Goal: Task Accomplishment & Management: Complete application form

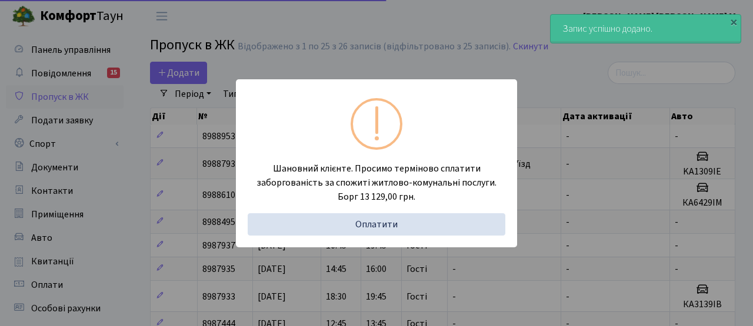
select select "25"
click at [353, 74] on div "Шановний клієнте. Просимо терміново сплатити заборгованість за спожиті житлово-…" at bounding box center [376, 163] width 753 height 326
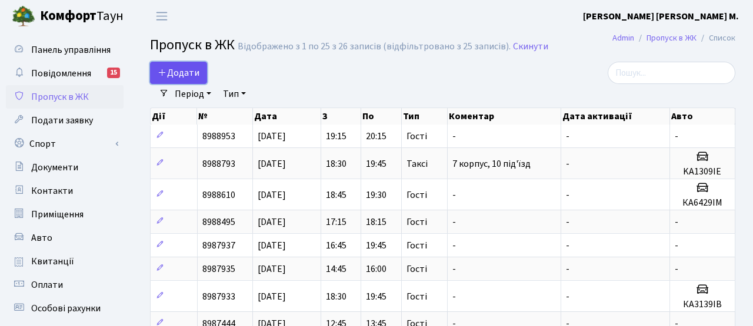
click at [178, 75] on span "Додати" at bounding box center [179, 72] width 42 height 13
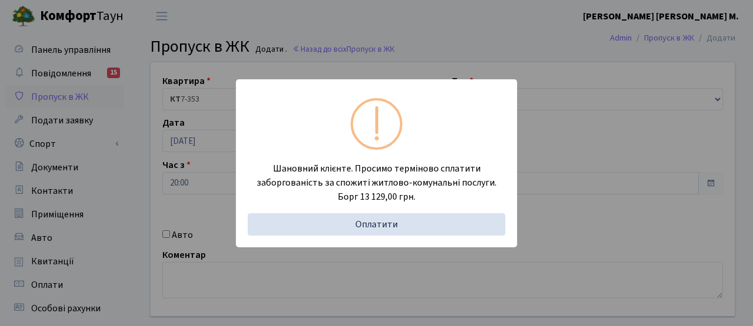
click at [396, 28] on div "Шановний клієнте. Просимо терміново сплатити заборгованість за спожиті житлово-…" at bounding box center [376, 163] width 753 height 326
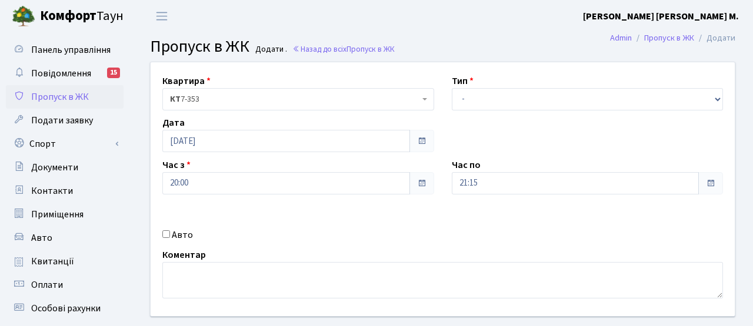
click at [187, 235] on label "Авто" at bounding box center [182, 235] width 21 height 14
click at [170, 235] on input "Авто" at bounding box center [166, 235] width 8 height 8
checkbox input "true"
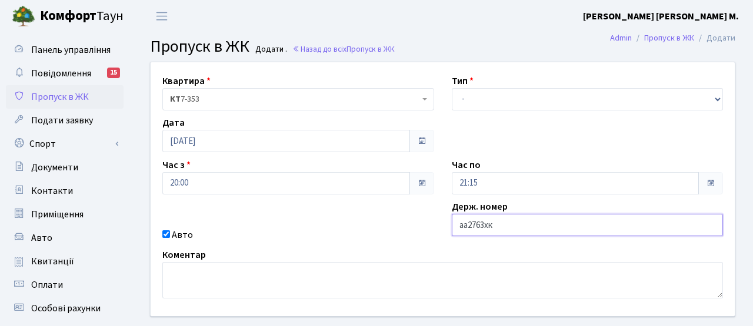
type input "аа2763хк"
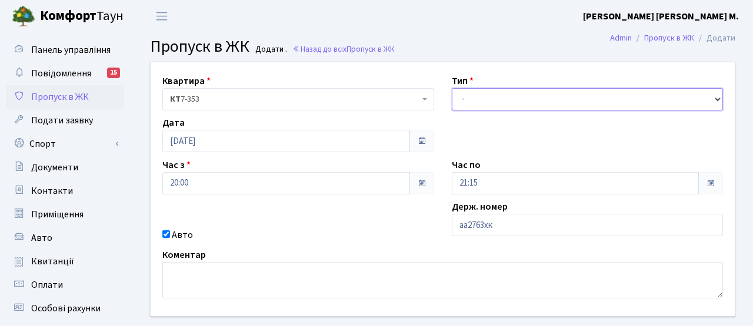
click at [496, 109] on select "- Доставка Таксі Гості Сервіс" at bounding box center [588, 99] width 272 height 22
click at [452, 88] on select "- Доставка Таксі Гості Сервіс" at bounding box center [588, 99] width 272 height 22
click at [476, 96] on select "- Доставка Таксі Гості Сервіс" at bounding box center [588, 99] width 272 height 22
select select "2"
click at [452, 88] on select "- Доставка Таксі Гості Сервіс" at bounding box center [588, 99] width 272 height 22
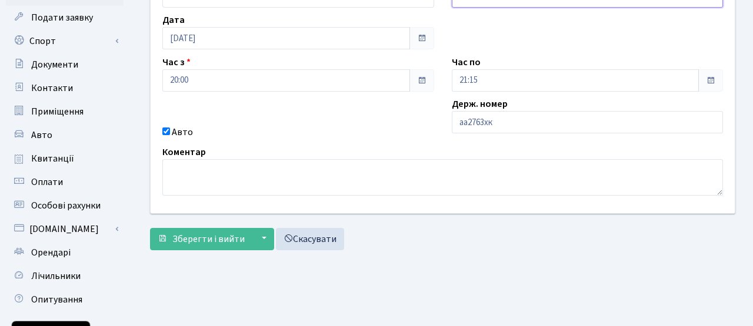
scroll to position [119, 0]
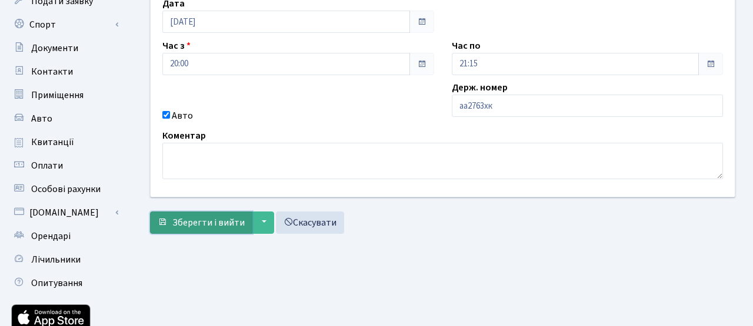
click at [231, 221] on span "Зберегти і вийти" at bounding box center [208, 222] width 72 height 13
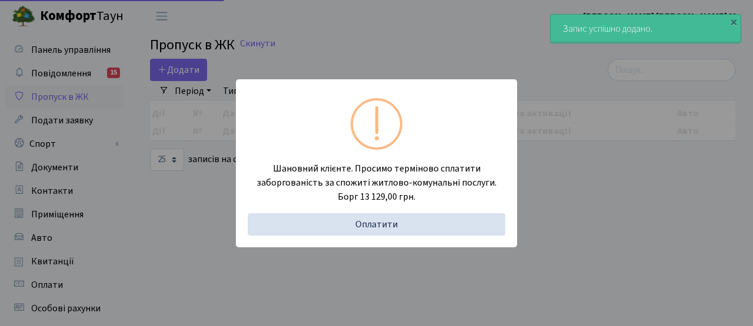
select select "25"
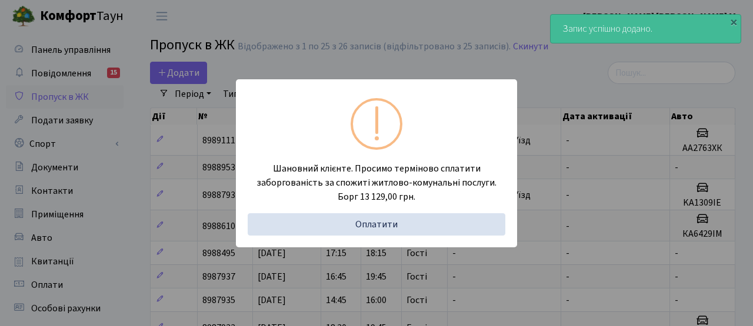
click at [338, 56] on div "Шановний клієнте. Просимо терміново сплатити заборгованість за спожиті житлово-…" at bounding box center [376, 163] width 753 height 326
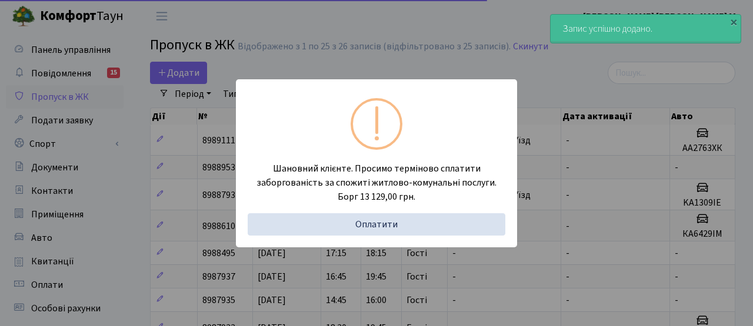
select select "25"
